Goal: Find specific page/section: Find specific page/section

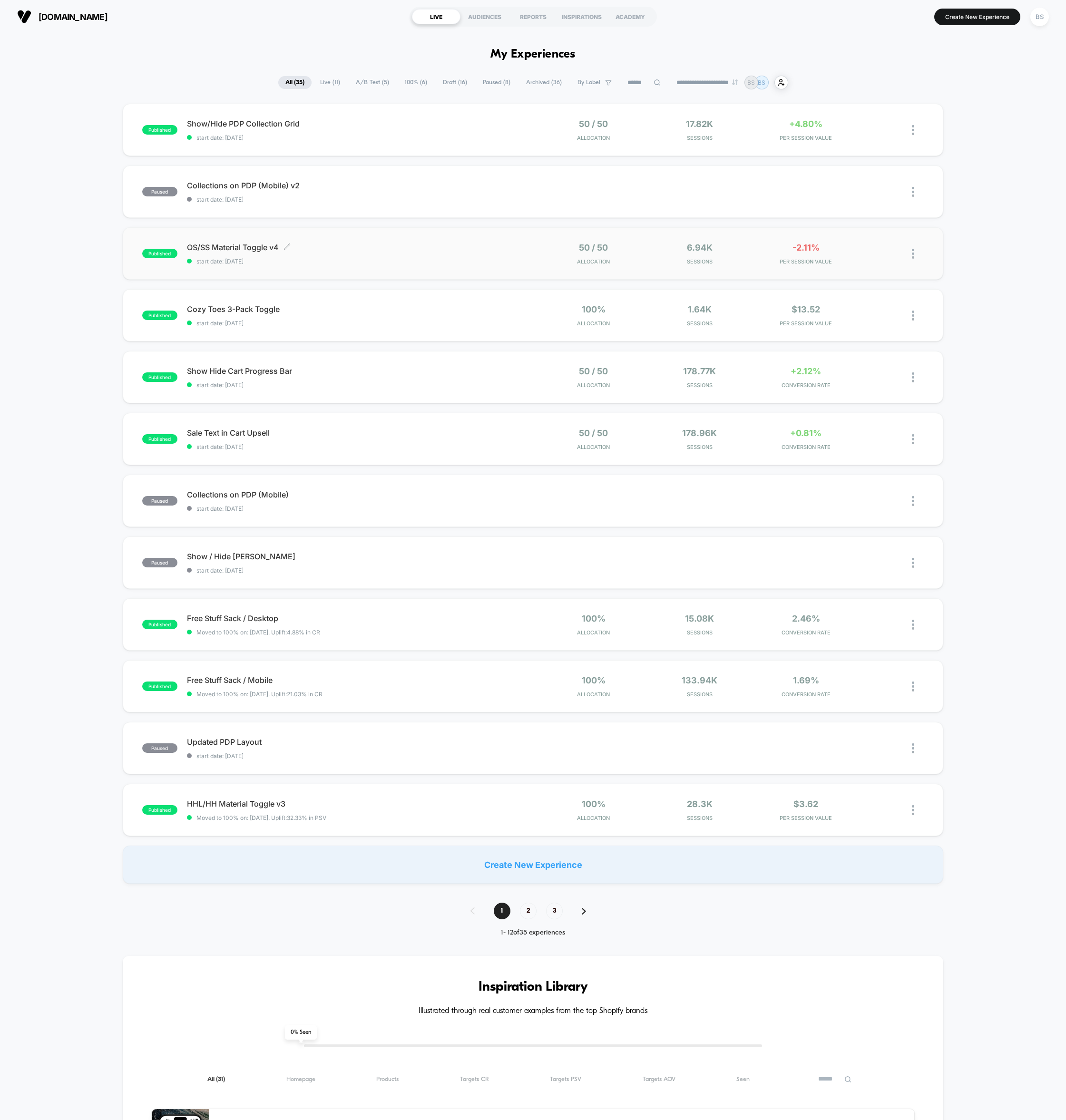
click at [461, 253] on div "OS/SS Material Toggle v4 Click to edit experience details Click to edit experie…" at bounding box center [360, 254] width 346 height 22
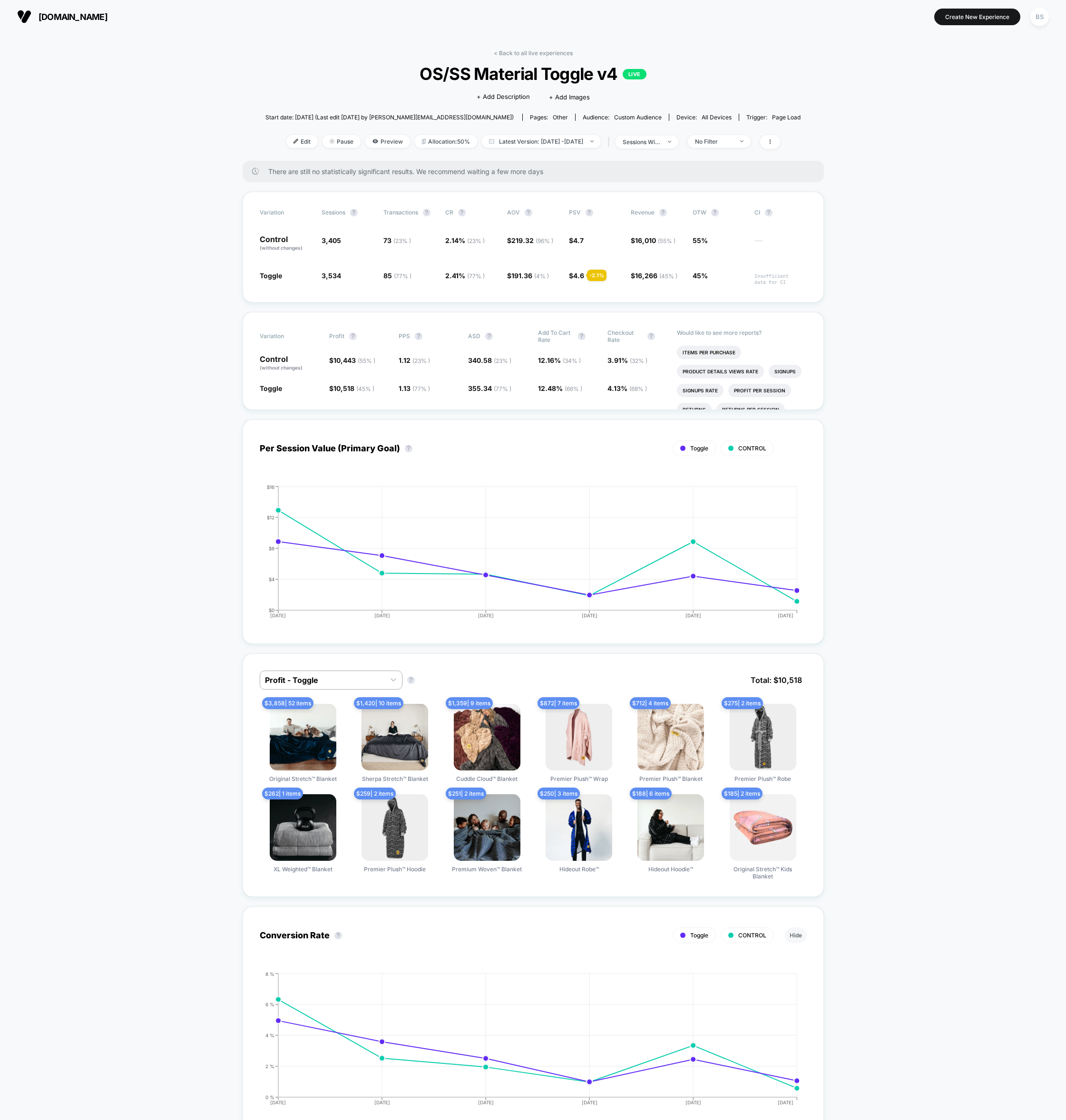
click at [513, 57] on div "< Back to all live experiences OS/SS Material Toggle v4 LIVE Click to edit expe…" at bounding box center [533, 105] width 535 height 111
drag, startPoint x: 514, startPoint y: 54, endPoint x: 462, endPoint y: 66, distance: 53.4
click at [462, 66] on div "< Back to all live experiences OS/SS Material Toggle v4 LIVE Click to edit expe…" at bounding box center [533, 105] width 535 height 111
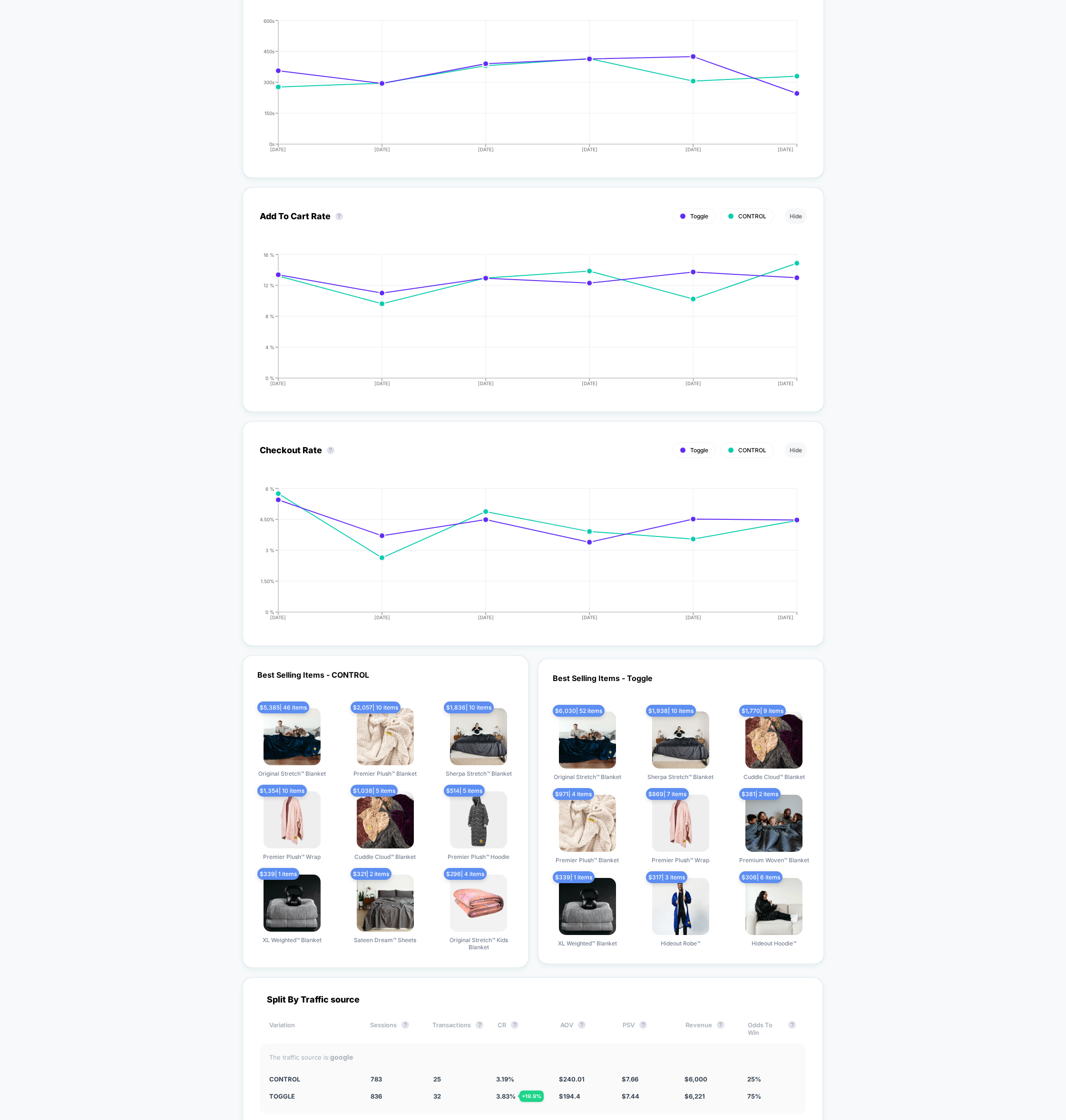
scroll to position [1727, 0]
